Goal: Task Accomplishment & Management: Manage account settings

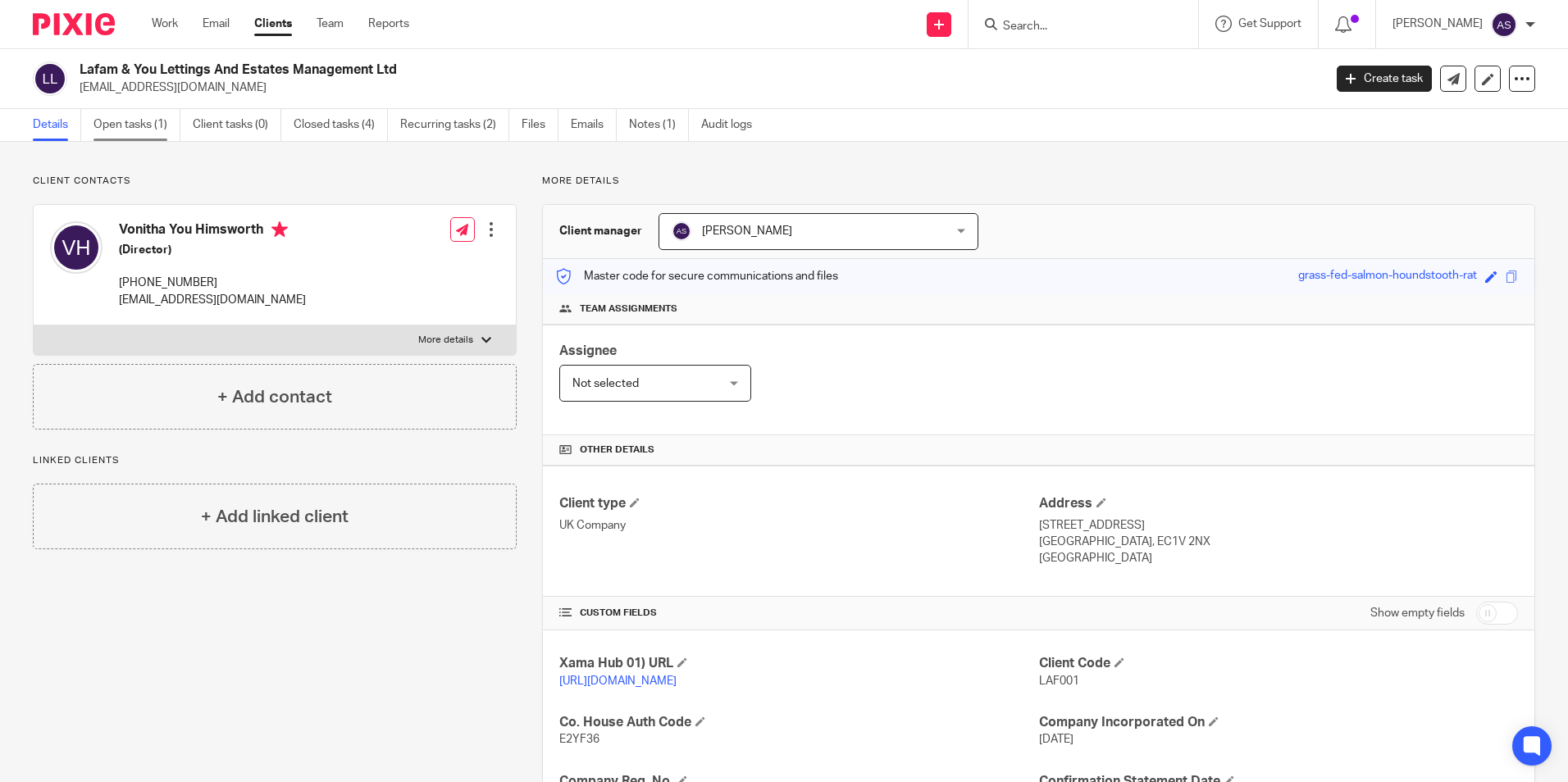
click at [153, 124] on link "Open tasks (1)" at bounding box center [137, 125] width 86 height 32
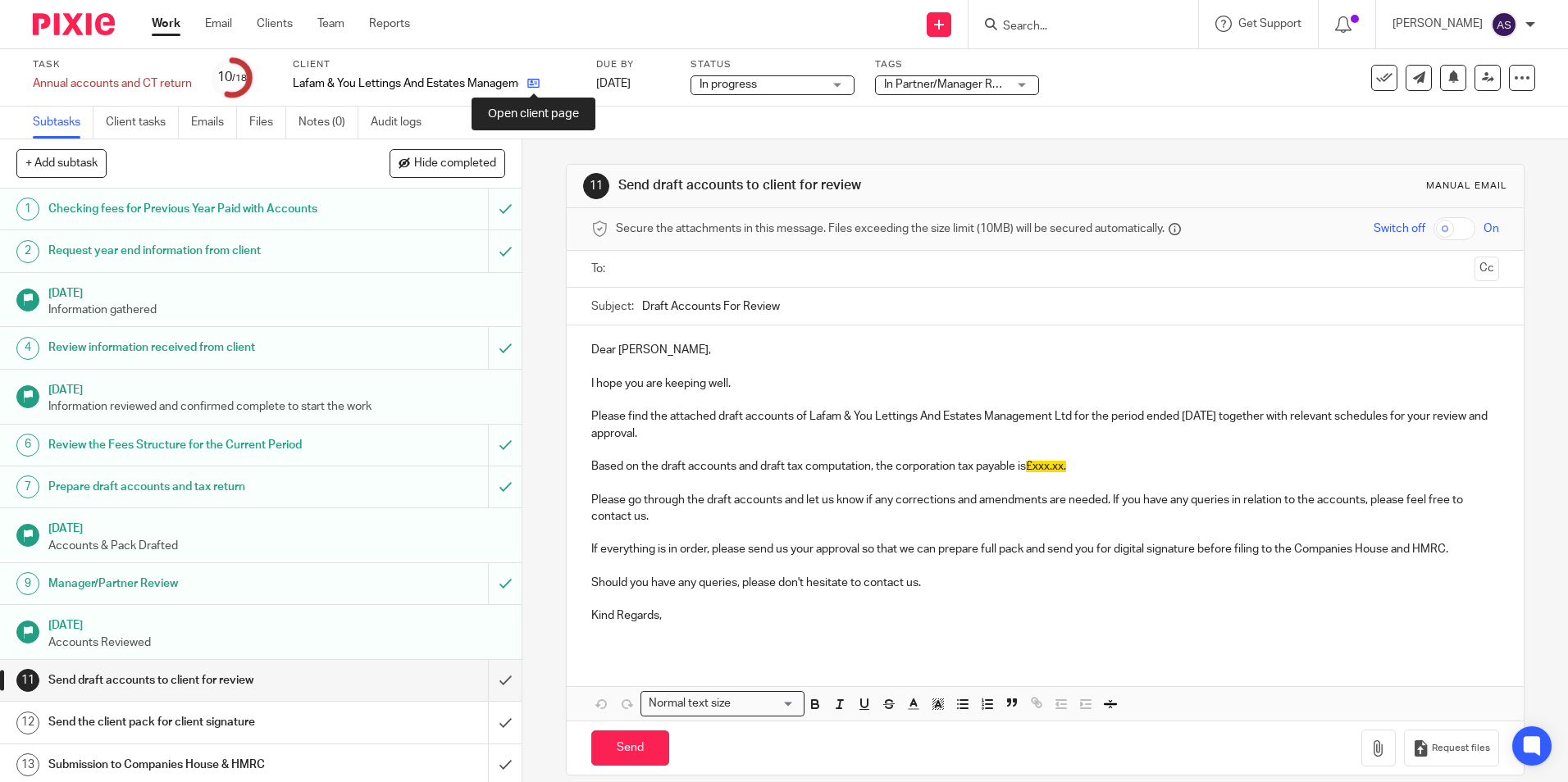
click at [537, 80] on icon at bounding box center [533, 83] width 13 height 13
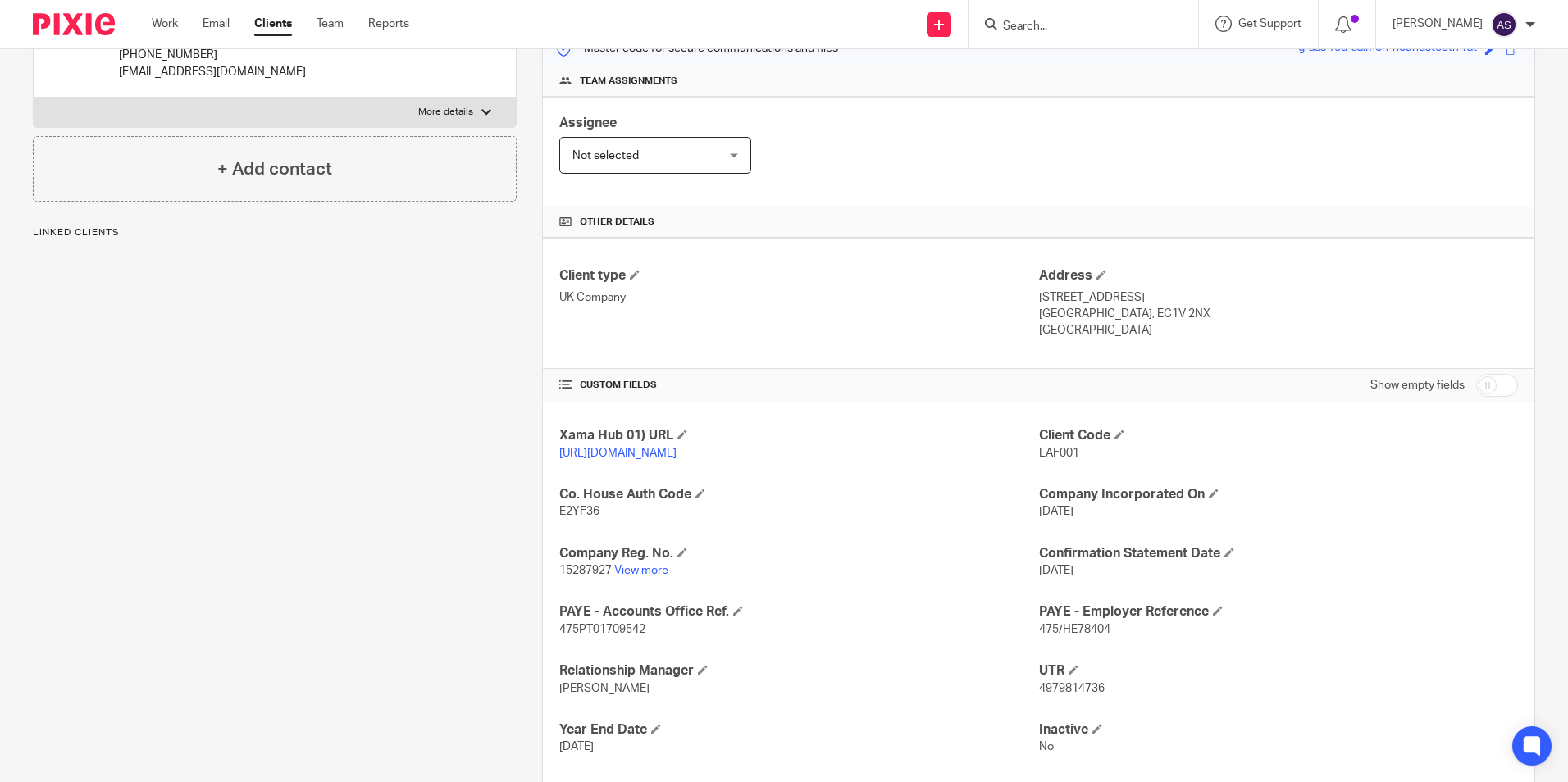
scroll to position [335, 0]
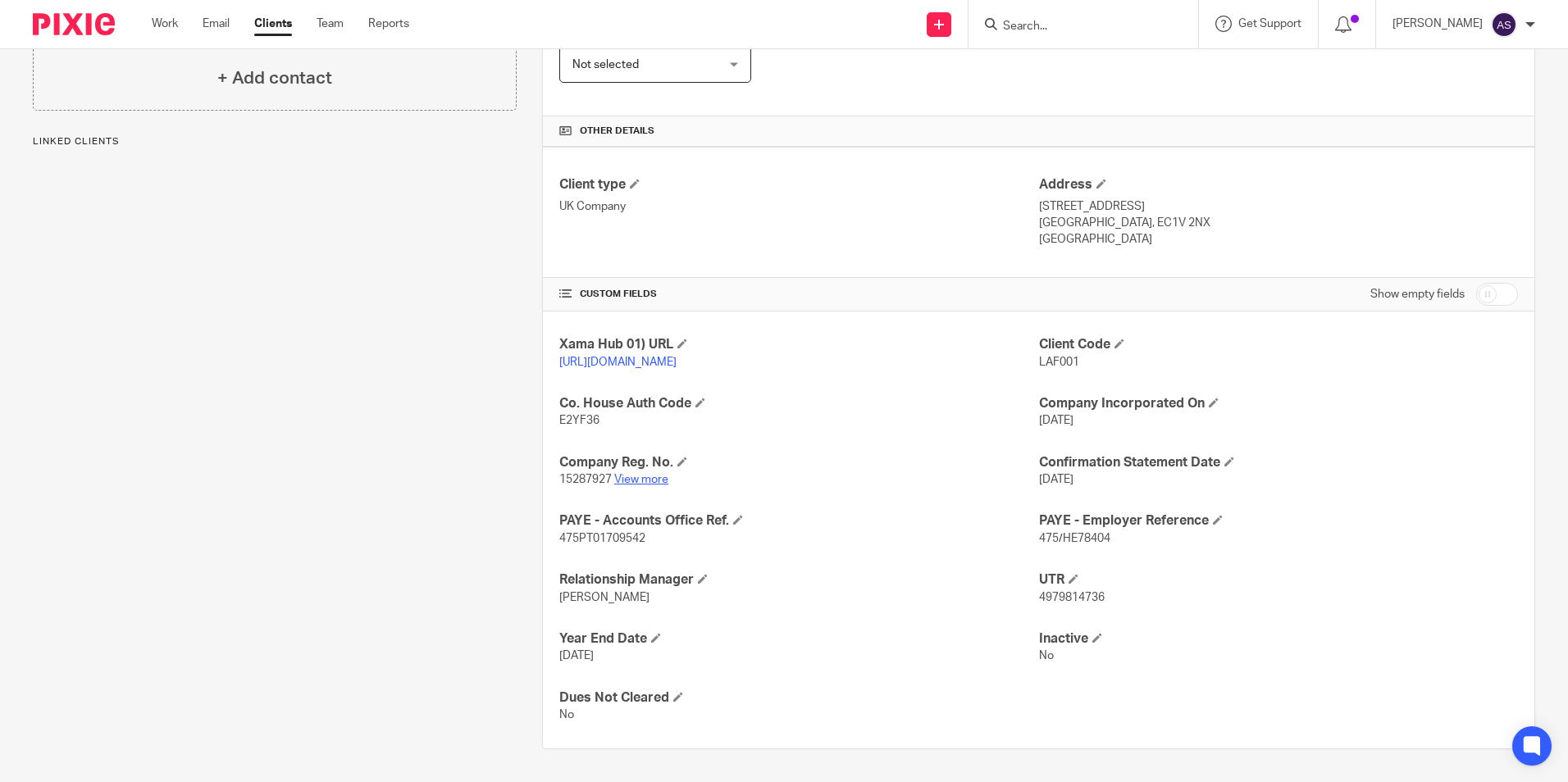
click at [636, 481] on link "View more" at bounding box center [641, 480] width 54 height 12
